Goal: Check status

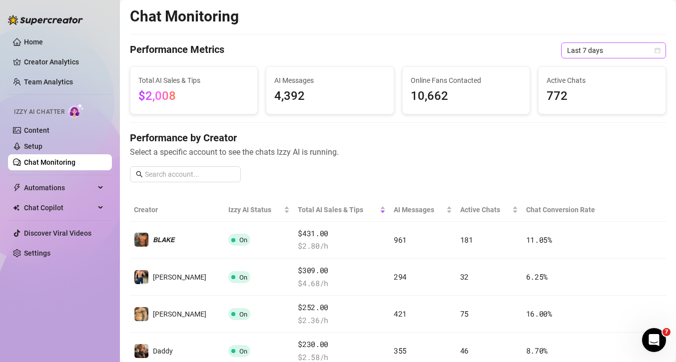
click at [599, 49] on span "Last 7 days" at bounding box center [613, 50] width 93 height 15
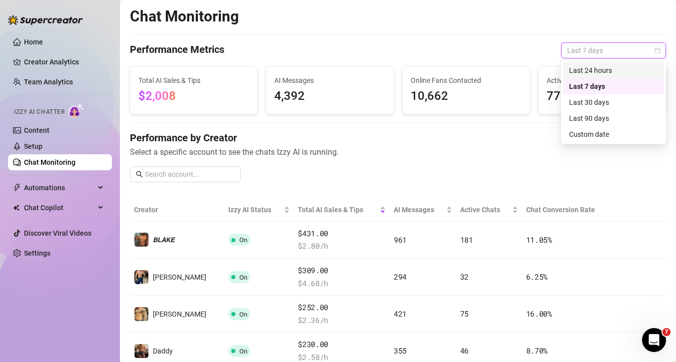
click at [601, 74] on div "Last 24 hours" at bounding box center [613, 70] width 89 height 11
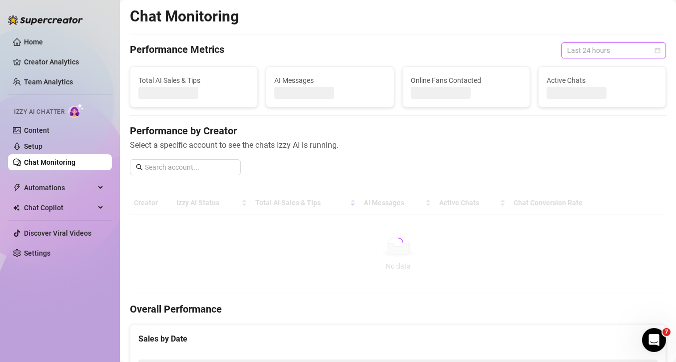
click at [601, 50] on span "Last 24 hours" at bounding box center [613, 50] width 93 height 15
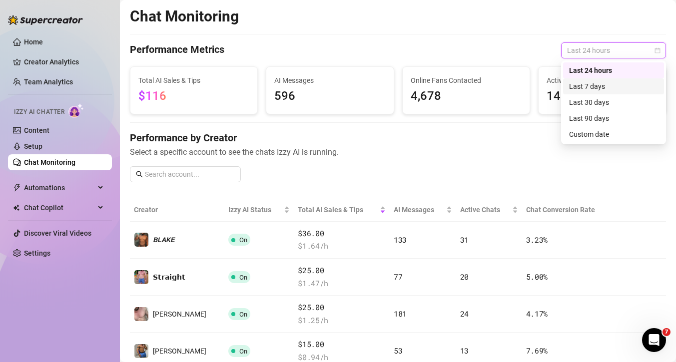
click at [606, 83] on div "Last 7 days" at bounding box center [613, 86] width 89 height 11
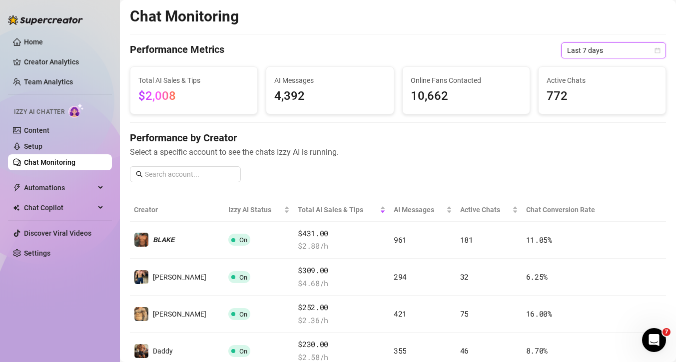
click at [593, 53] on span "Last 7 days" at bounding box center [613, 50] width 93 height 15
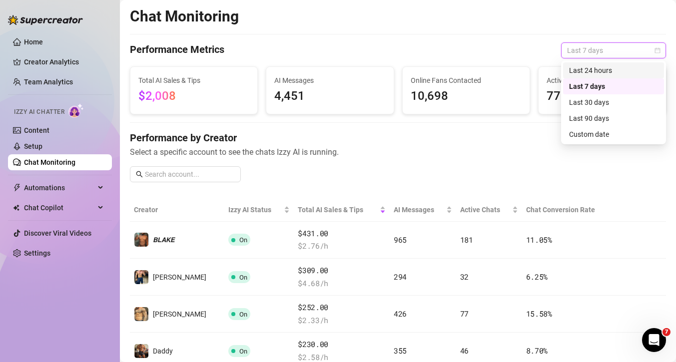
click at [596, 71] on div "Last 24 hours" at bounding box center [613, 70] width 89 height 11
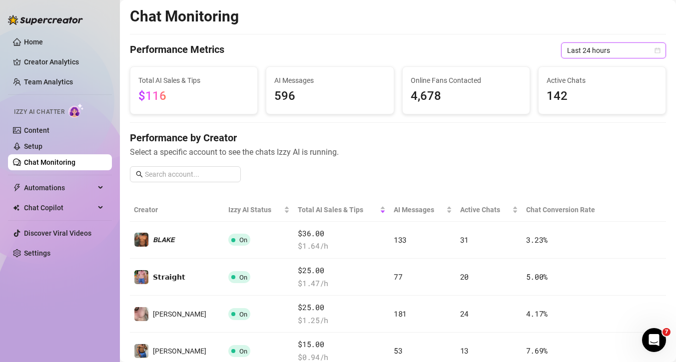
click at [595, 49] on span "Last 24 hours" at bounding box center [613, 50] width 93 height 15
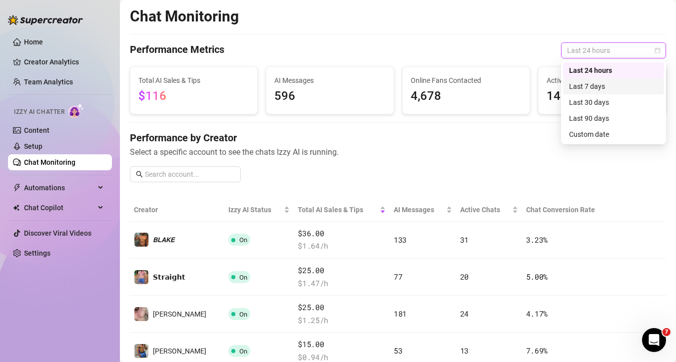
click at [603, 88] on div "Last 7 days" at bounding box center [613, 86] width 89 height 11
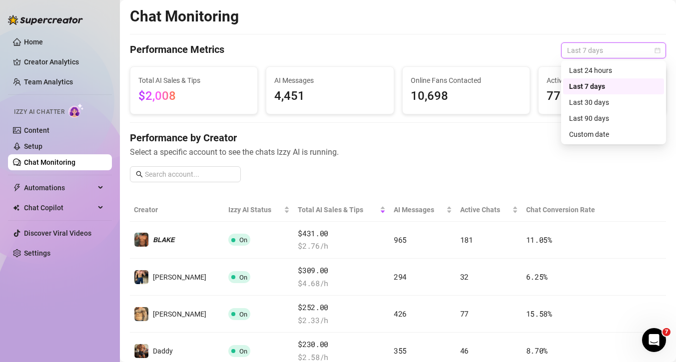
click at [597, 53] on span "Last 7 days" at bounding box center [613, 50] width 93 height 15
click at [594, 71] on div "Last 24 hours" at bounding box center [613, 70] width 89 height 11
